Goal: Transaction & Acquisition: Purchase product/service

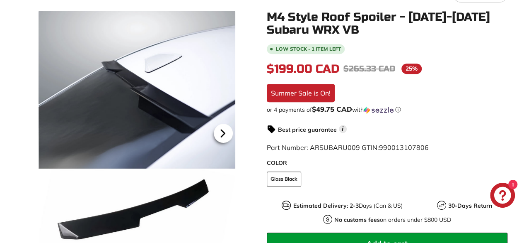
click at [226, 131] on icon at bounding box center [223, 133] width 19 height 19
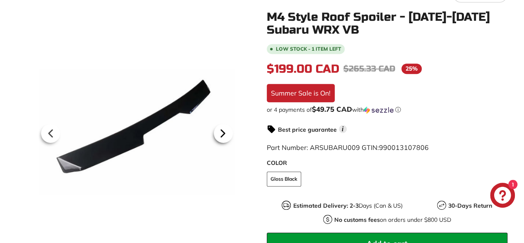
click at [226, 131] on icon at bounding box center [223, 133] width 19 height 19
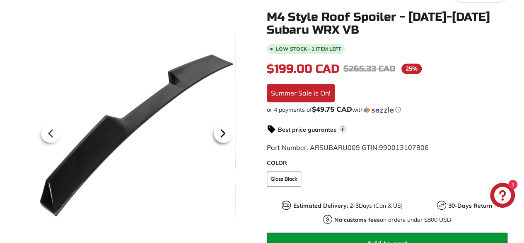
click at [226, 131] on icon at bounding box center [223, 133] width 19 height 19
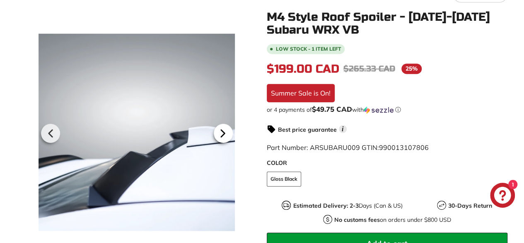
scroll to position [0, 73]
click at [226, 131] on icon at bounding box center [223, 133] width 19 height 19
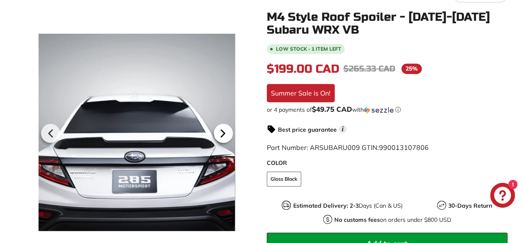
click at [226, 131] on icon at bounding box center [223, 133] width 19 height 19
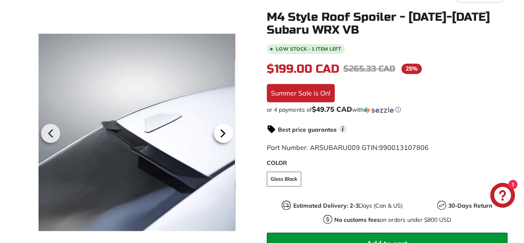
scroll to position [0, 131]
click at [226, 131] on icon at bounding box center [223, 133] width 19 height 19
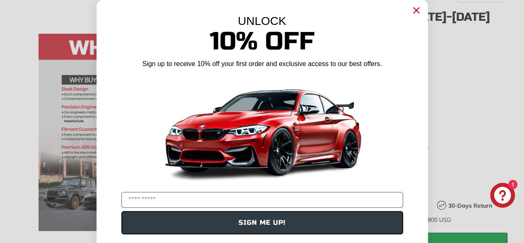
scroll to position [10, 0]
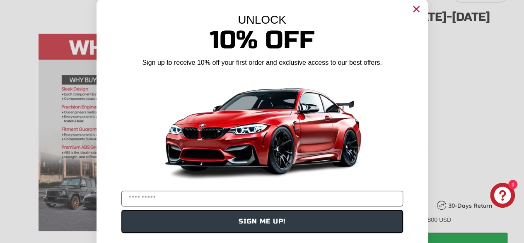
click at [420, 7] on div "UNLOCK 10% Off Sign up to receive 10% off your first order and exclusive access…" at bounding box center [263, 122] width 332 height 249
click at [416, 8] on circle "Close dialog" at bounding box center [416, 9] width 12 height 12
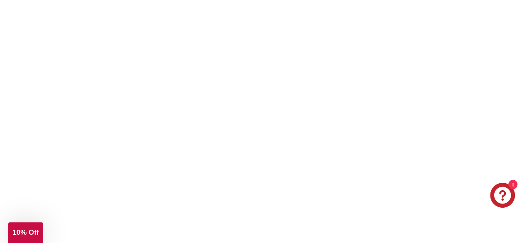
scroll to position [1318, 0]
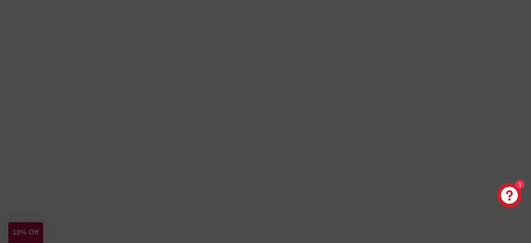
scroll to position [9, 0]
